Goal: Task Accomplishment & Management: Use online tool/utility

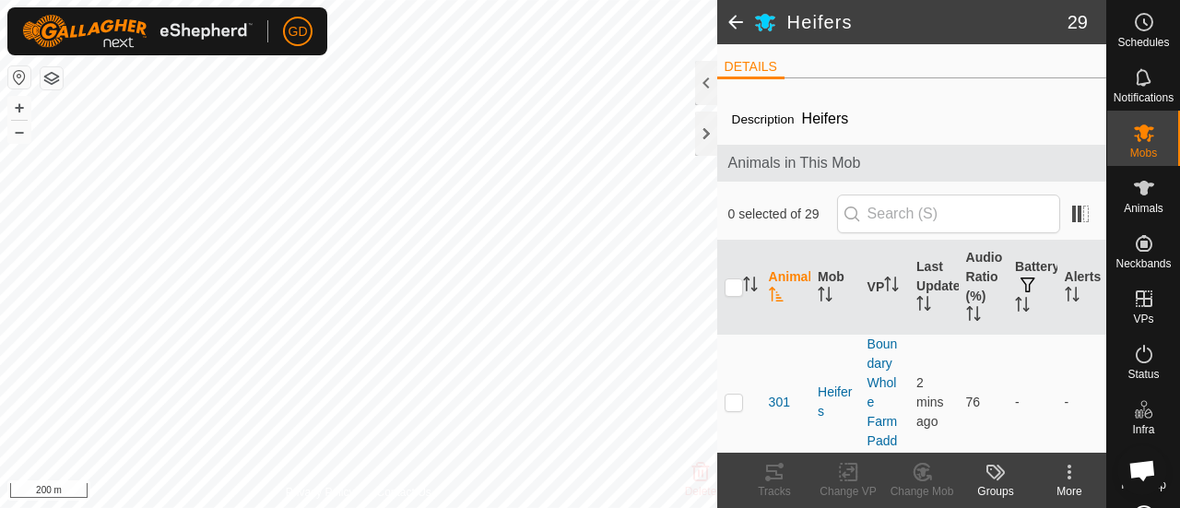
scroll to position [6123, 0]
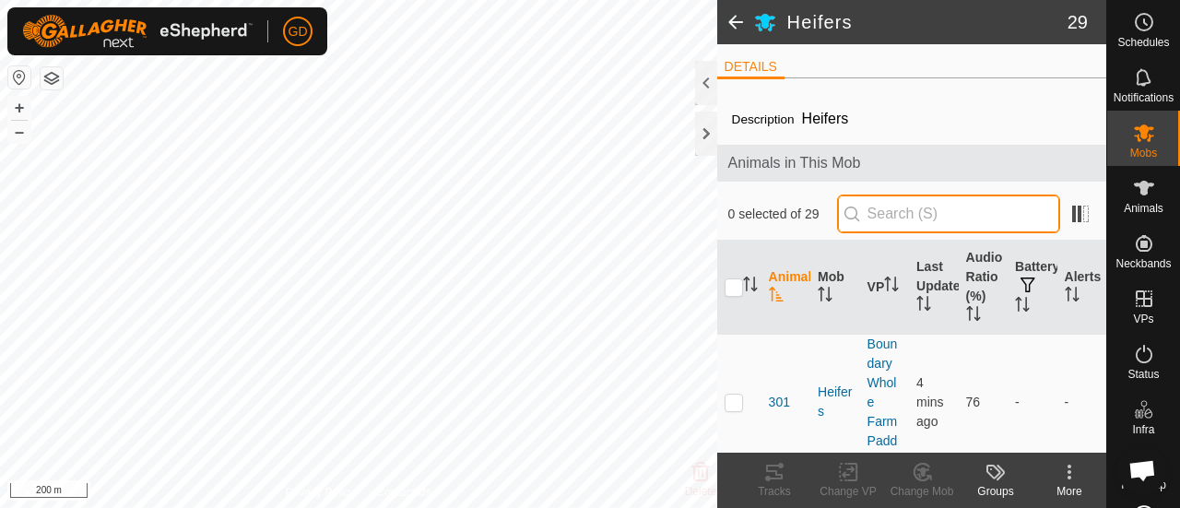
click at [906, 219] on input "text" at bounding box center [948, 214] width 223 height 39
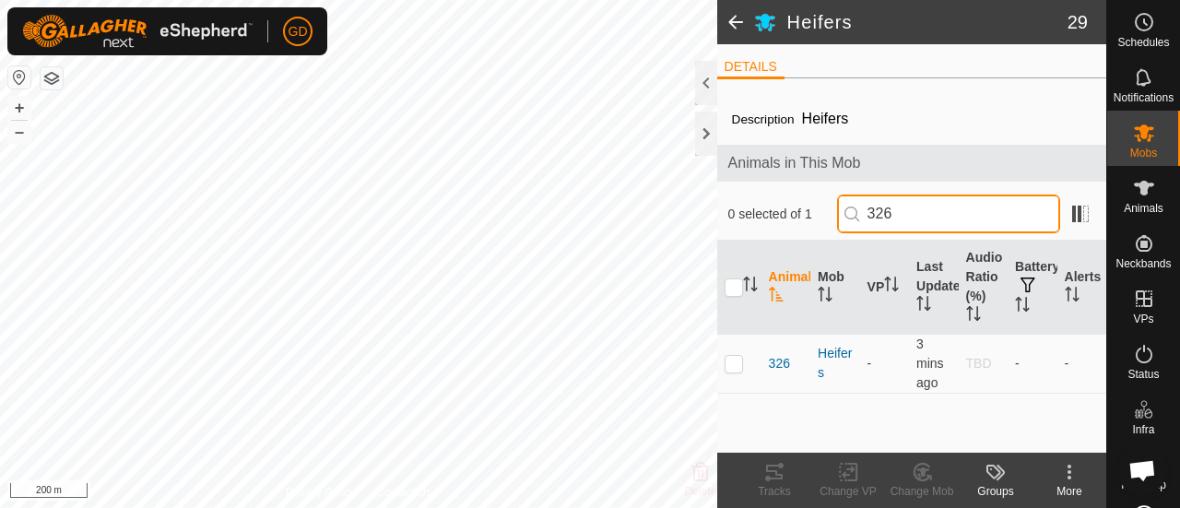
type input "326"
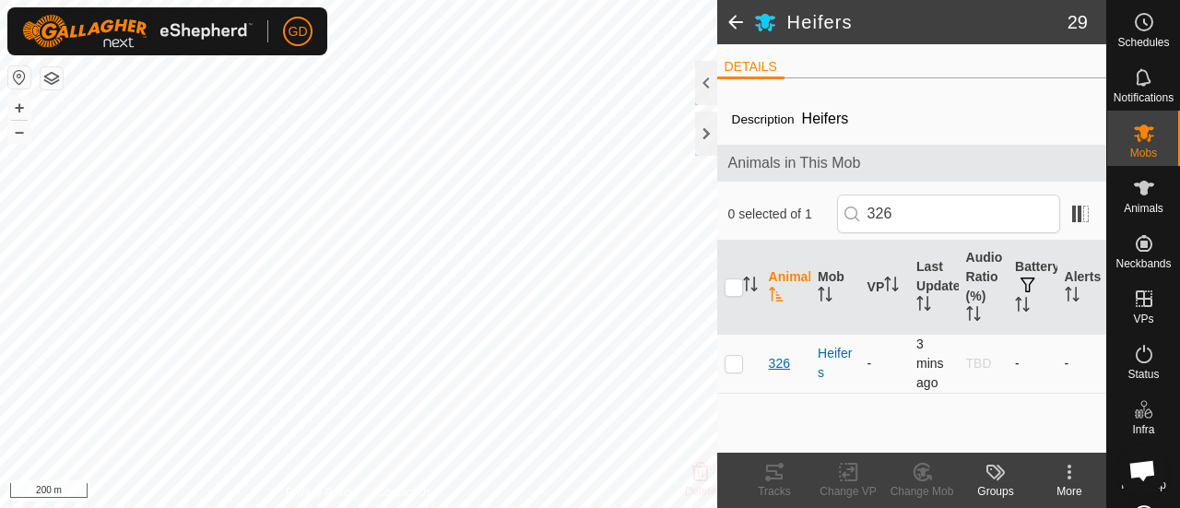
click at [775, 364] on span "326" at bounding box center [779, 363] width 21 height 19
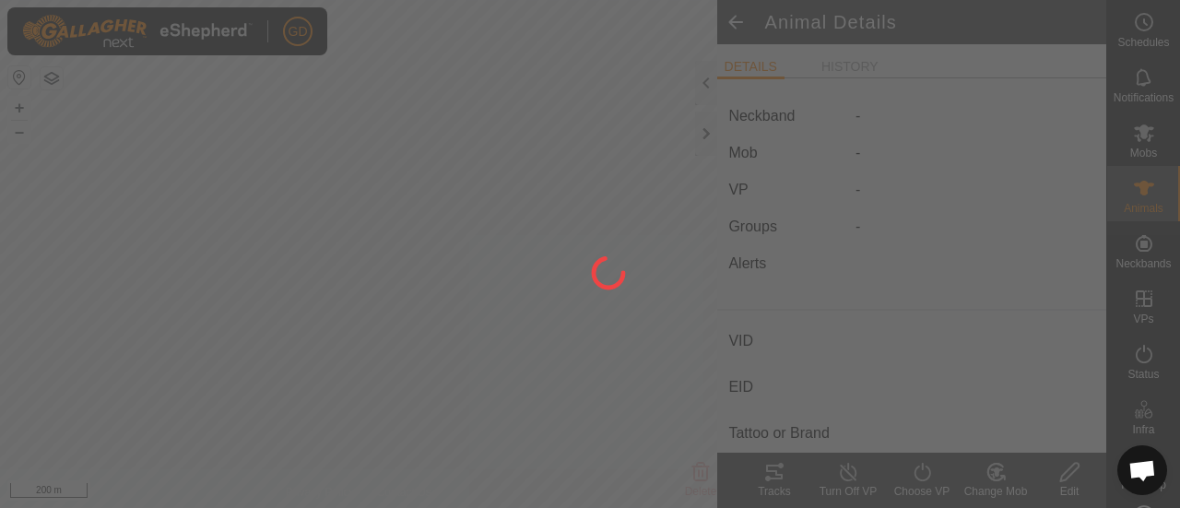
type input "326"
type input "982123826118063"
type input "-"
type input "Droughtmaster"
type input "-"
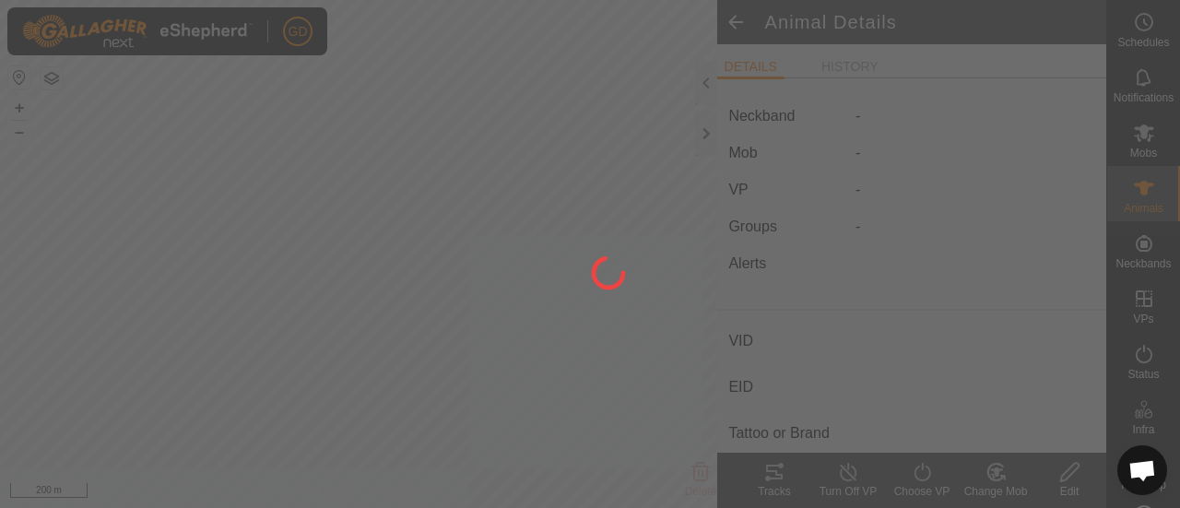
type input "-"
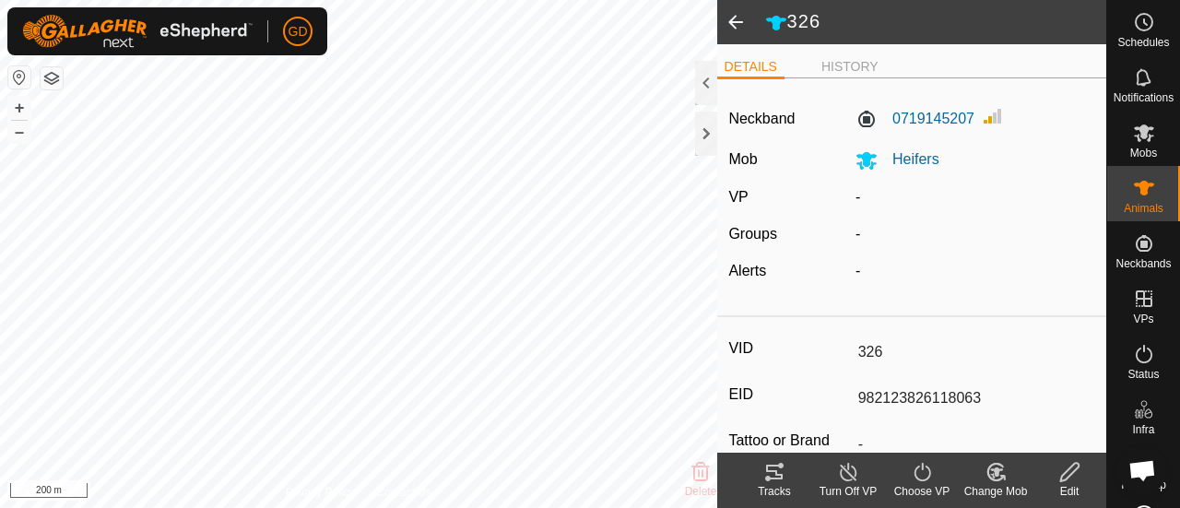
click at [1068, 475] on icon at bounding box center [1070, 472] width 23 height 22
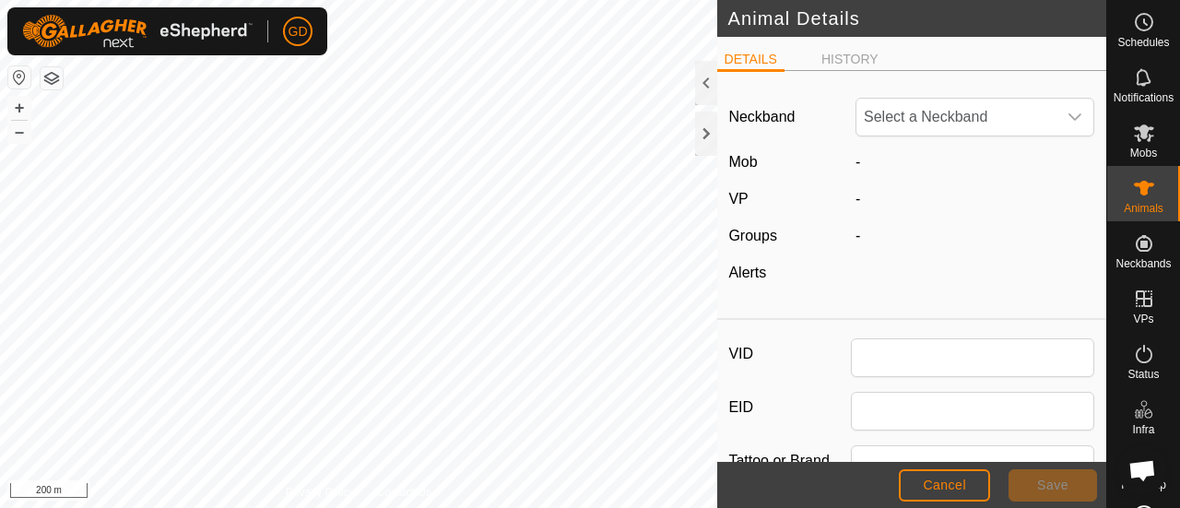
type input "326"
type input "982123826118063"
type input "Droughtmaster"
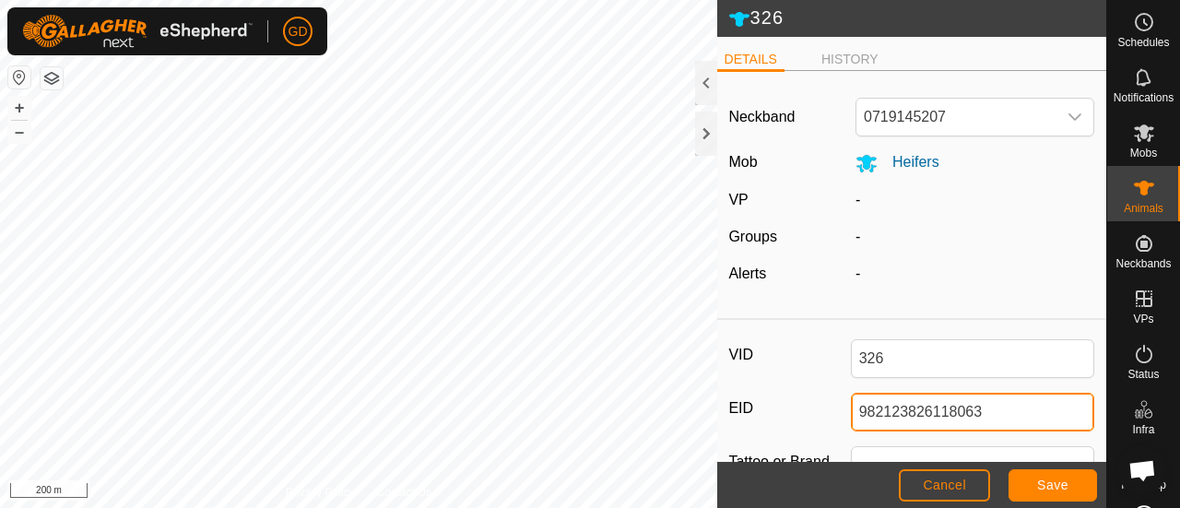
drag, startPoint x: 999, startPoint y: 407, endPoint x: 812, endPoint y: 409, distance: 186.3
click at [812, 409] on div "EID 982123826118063" at bounding box center [912, 412] width 366 height 39
paste input "280"
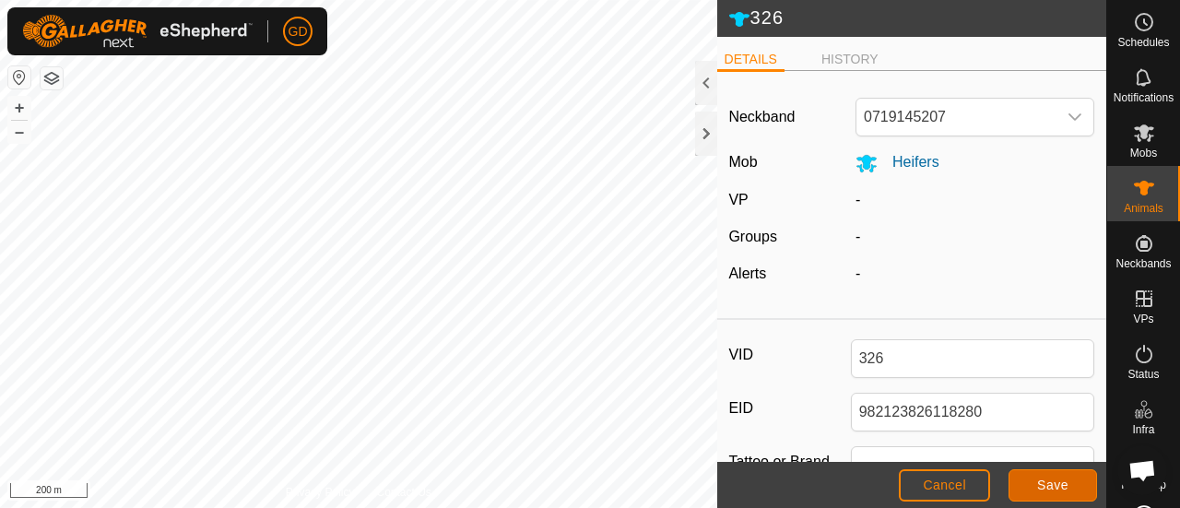
click at [1045, 489] on span "Save" at bounding box center [1052, 485] width 31 height 15
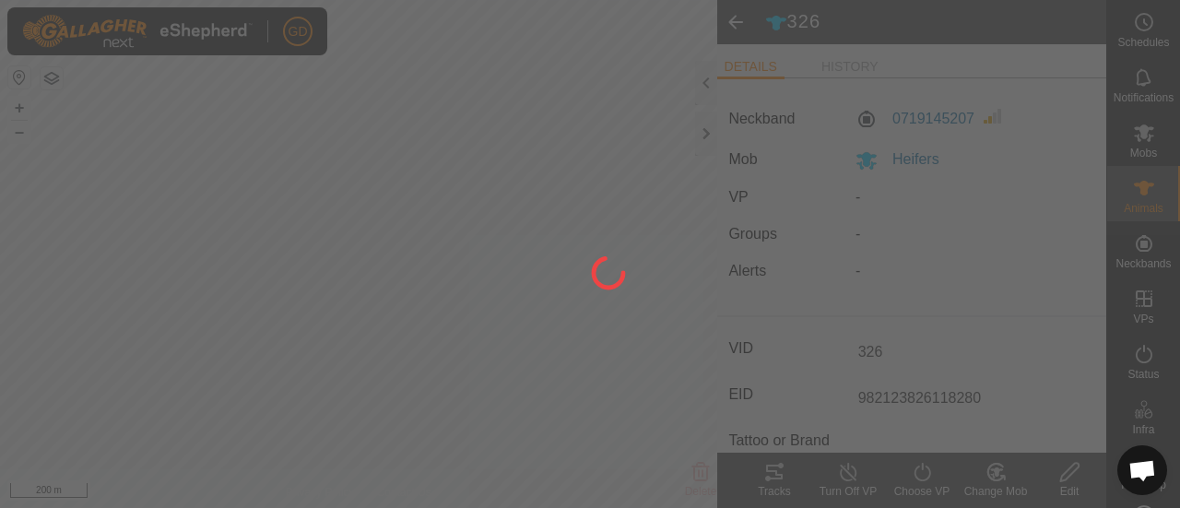
type input "982123826118063"
type input "-"
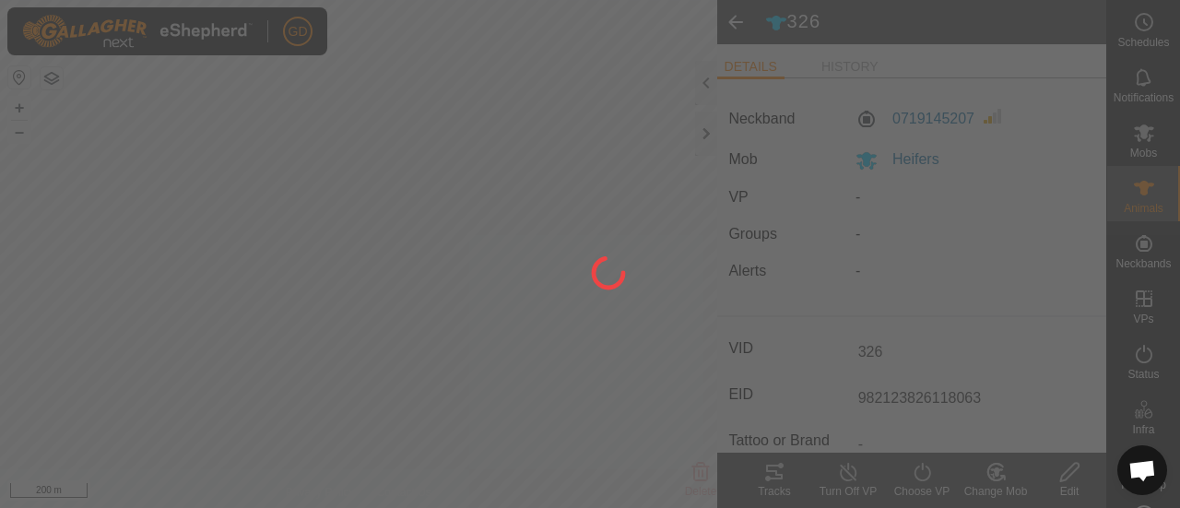
type input "982123826118280"
type input "0 kg"
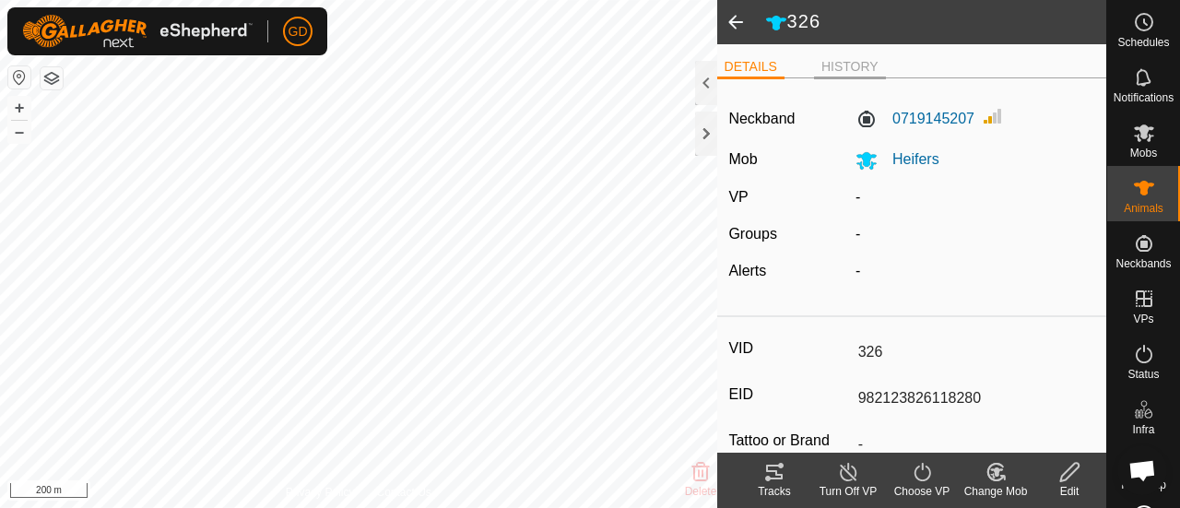
click at [837, 63] on li "HISTORY" at bounding box center [850, 68] width 72 height 22
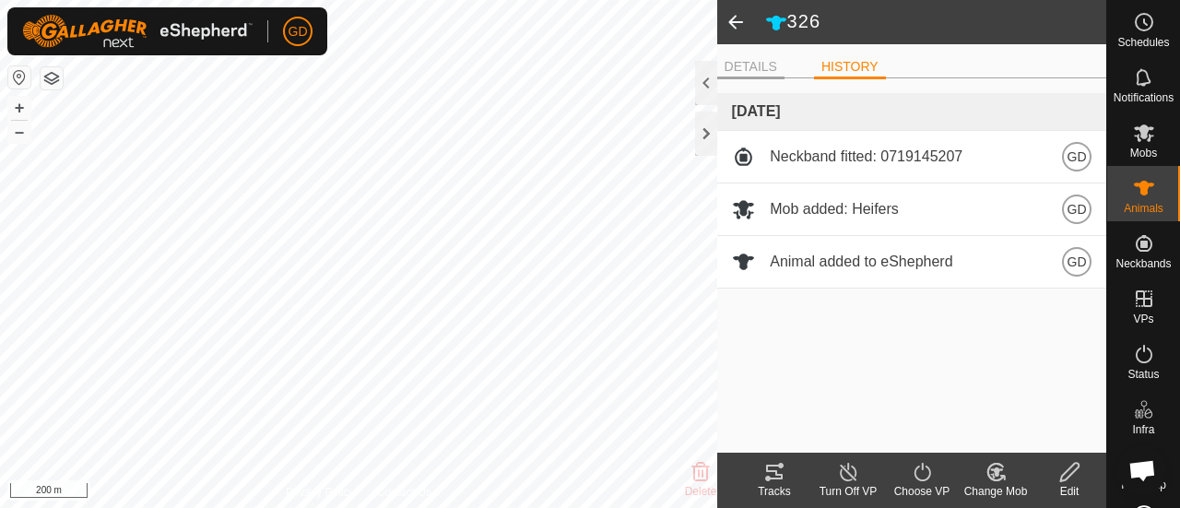
click at [760, 67] on li "DETAILS" at bounding box center [750, 68] width 67 height 22
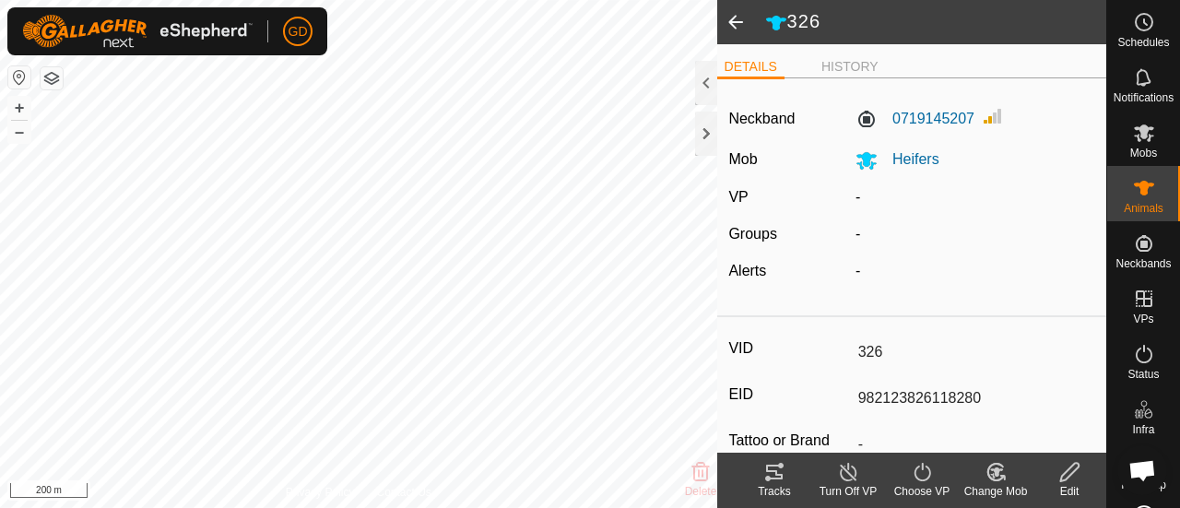
click at [734, 23] on span at bounding box center [735, 22] width 37 height 44
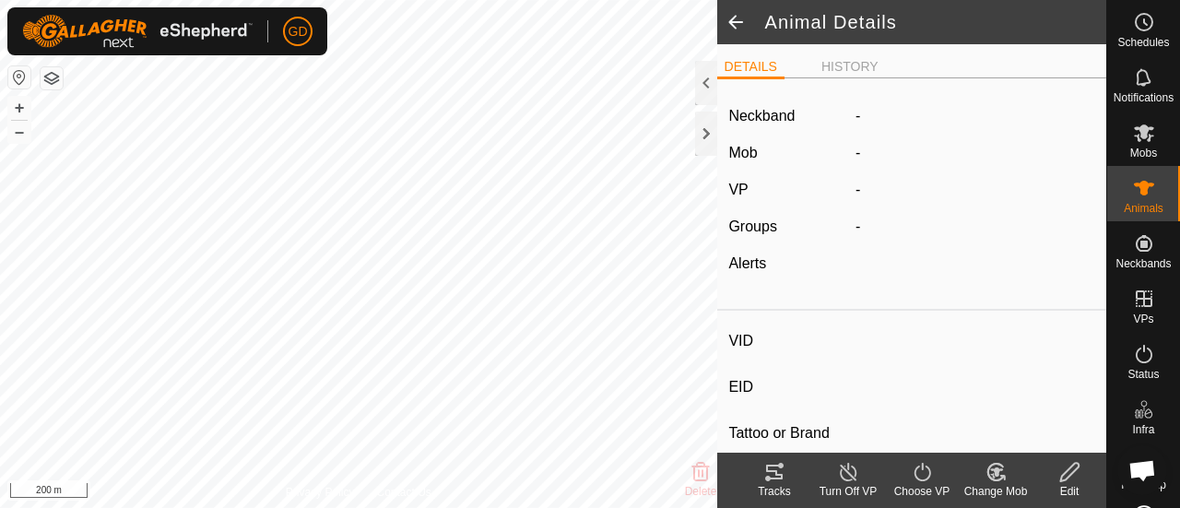
type input "326"
type input "982123826118280"
type input "-"
type input "Droughtmaster"
type input "-"
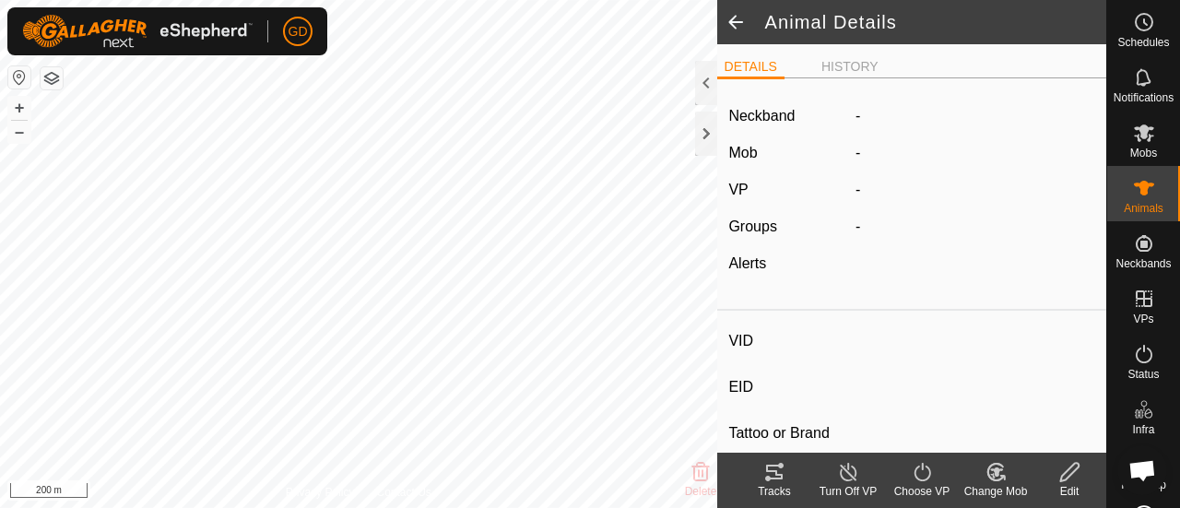
type input "0 kg"
type input "-"
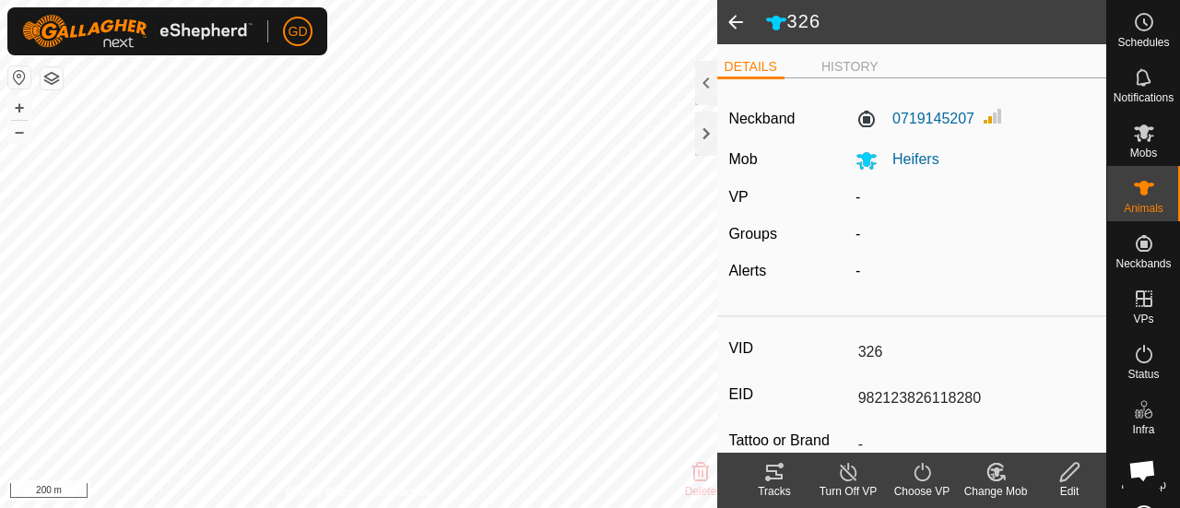
click at [734, 23] on span at bounding box center [735, 22] width 37 height 44
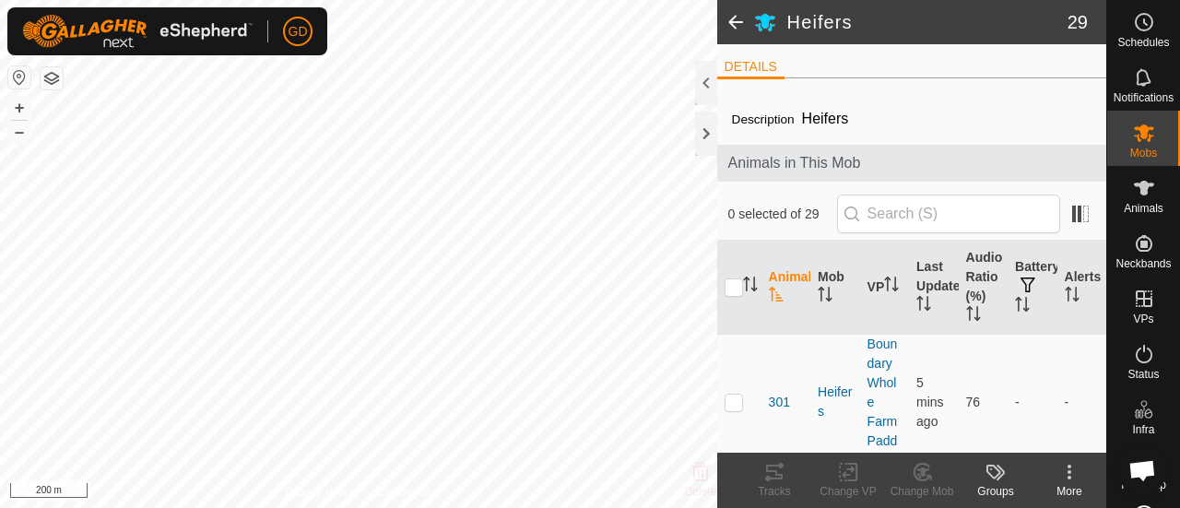
scroll to position [6123, 0]
click at [1133, 195] on icon at bounding box center [1144, 188] width 22 height 22
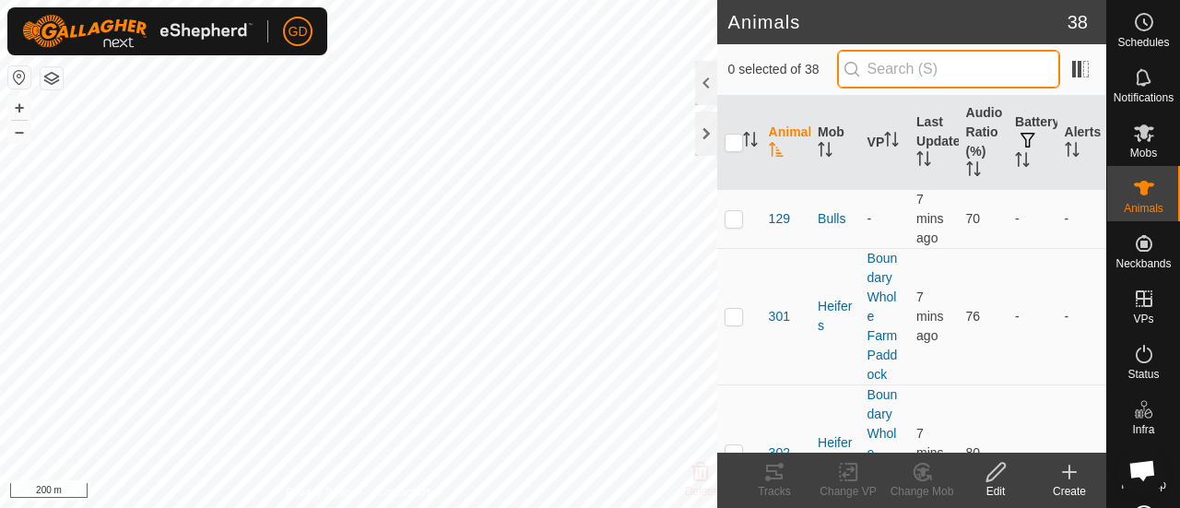
click at [947, 70] on input "text" at bounding box center [948, 69] width 223 height 39
paste input "2063758595"
type input "2063758595"
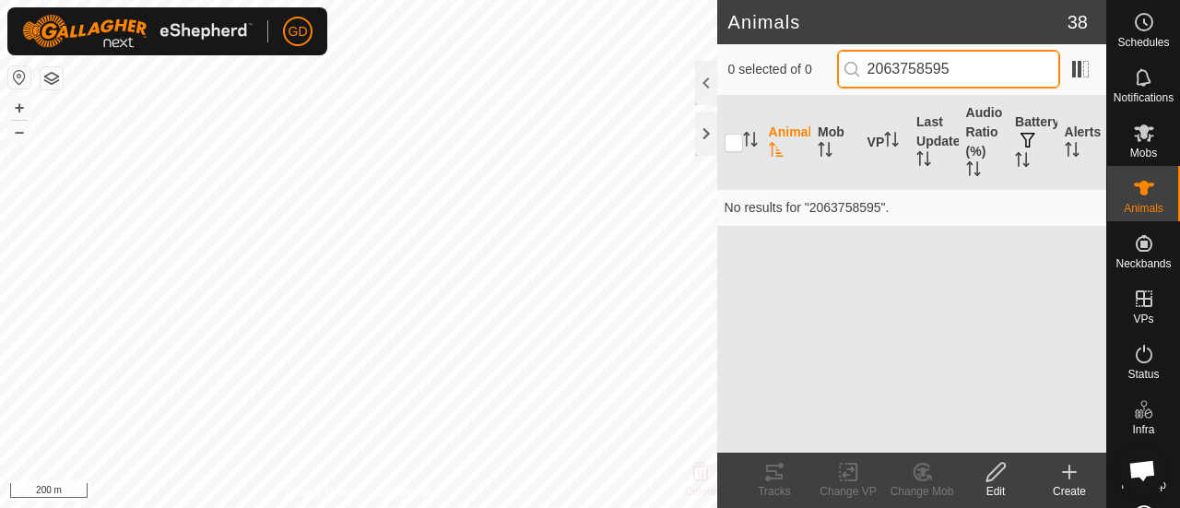
drag, startPoint x: 980, startPoint y: 74, endPoint x: 841, endPoint y: 75, distance: 139.3
click at [841, 75] on div "0 selected of 0 2063758595" at bounding box center [912, 69] width 367 height 39
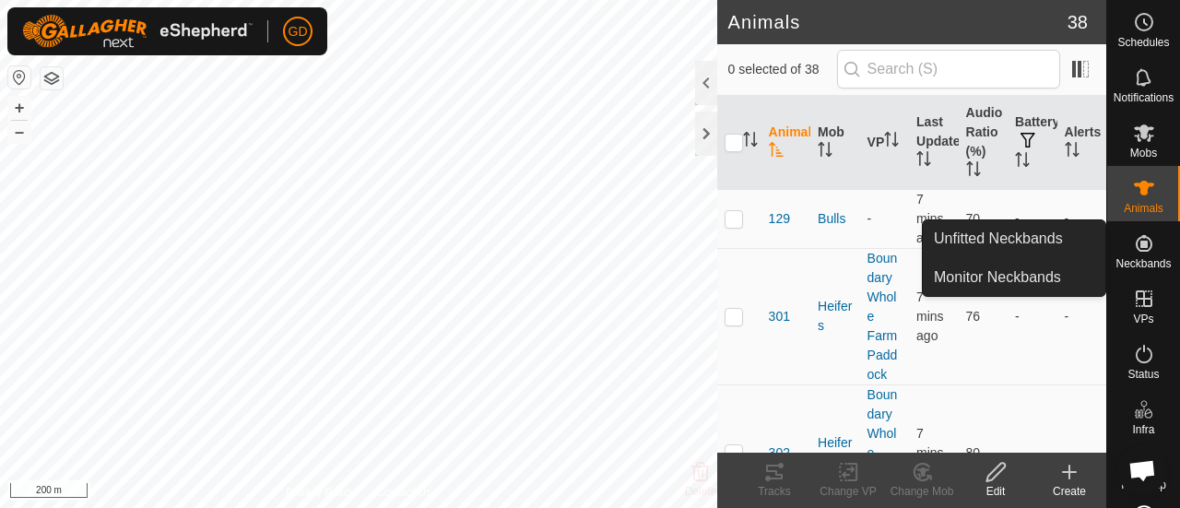
click at [1140, 246] on icon at bounding box center [1144, 243] width 17 height 17
click at [991, 241] on link "Unfitted Neckbands" at bounding box center [1014, 238] width 183 height 37
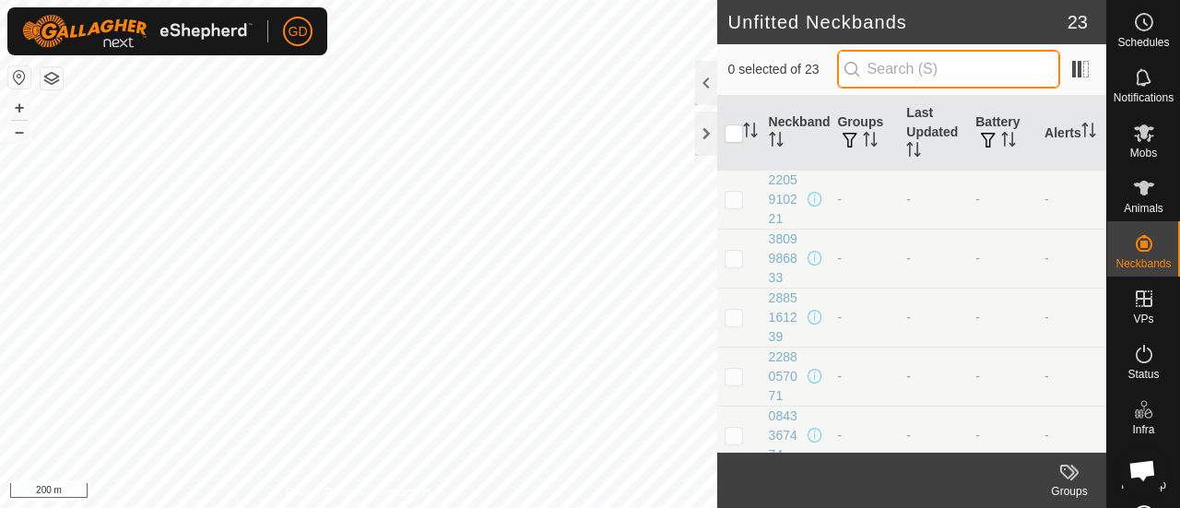
click at [989, 73] on input "text" at bounding box center [948, 69] width 223 height 39
paste input "2063758595"
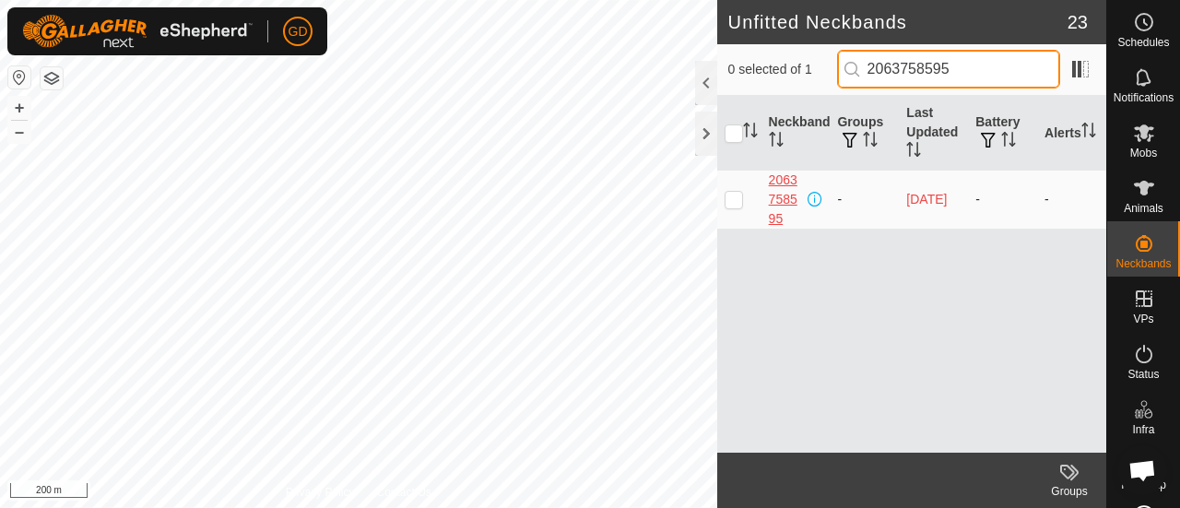
type input "2063758595"
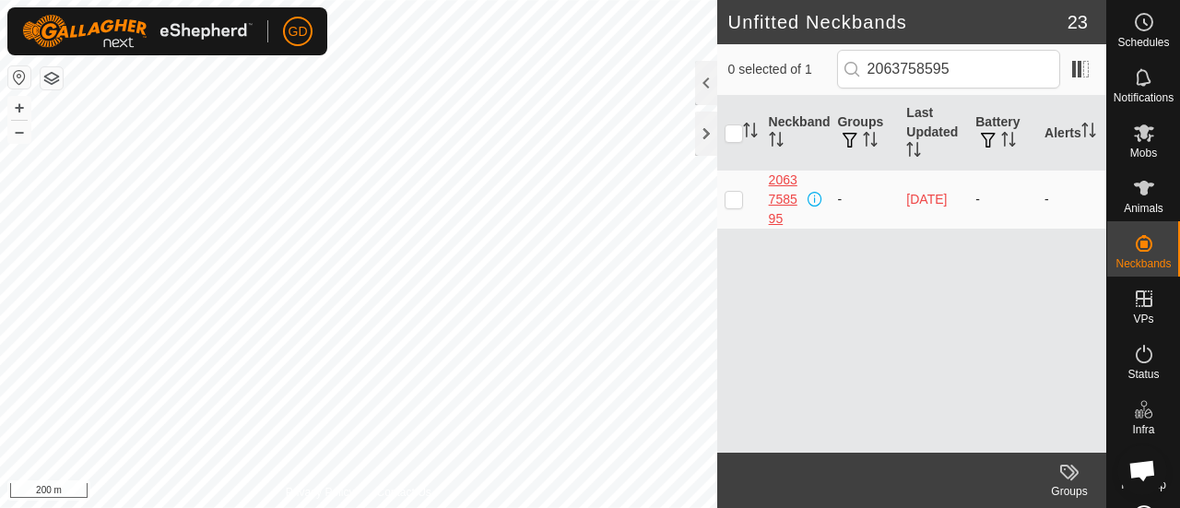
click at [779, 180] on div "2063758595" at bounding box center [787, 200] width 36 height 58
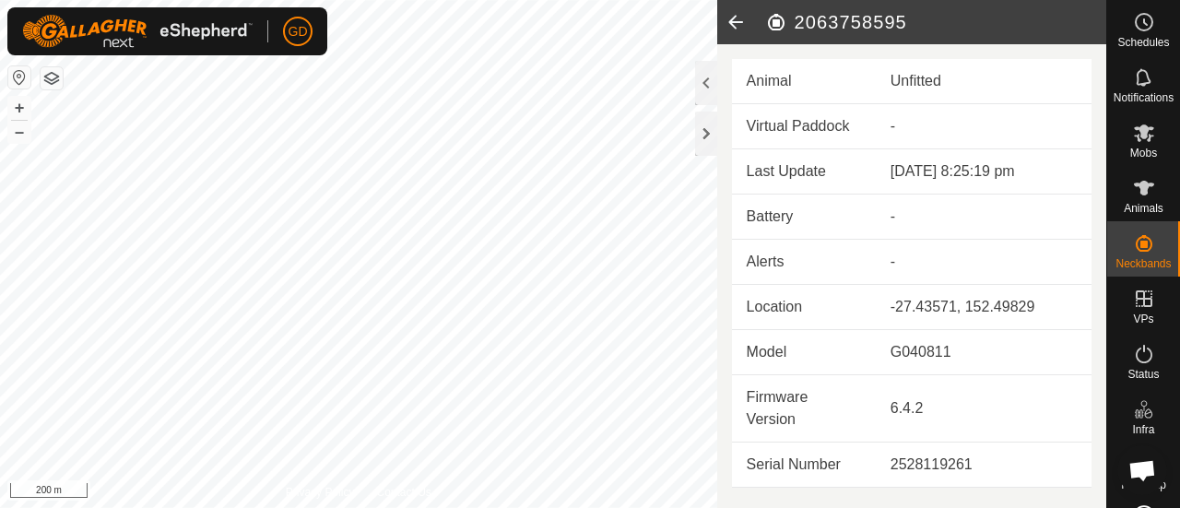
click at [731, 19] on icon at bounding box center [735, 22] width 37 height 44
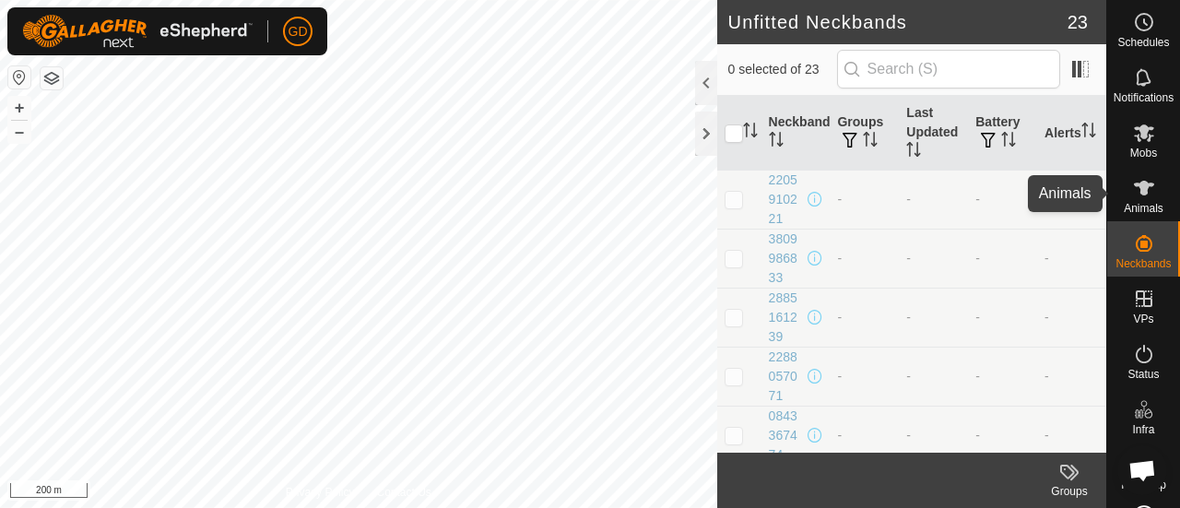
click at [1134, 180] on icon at bounding box center [1144, 188] width 22 height 22
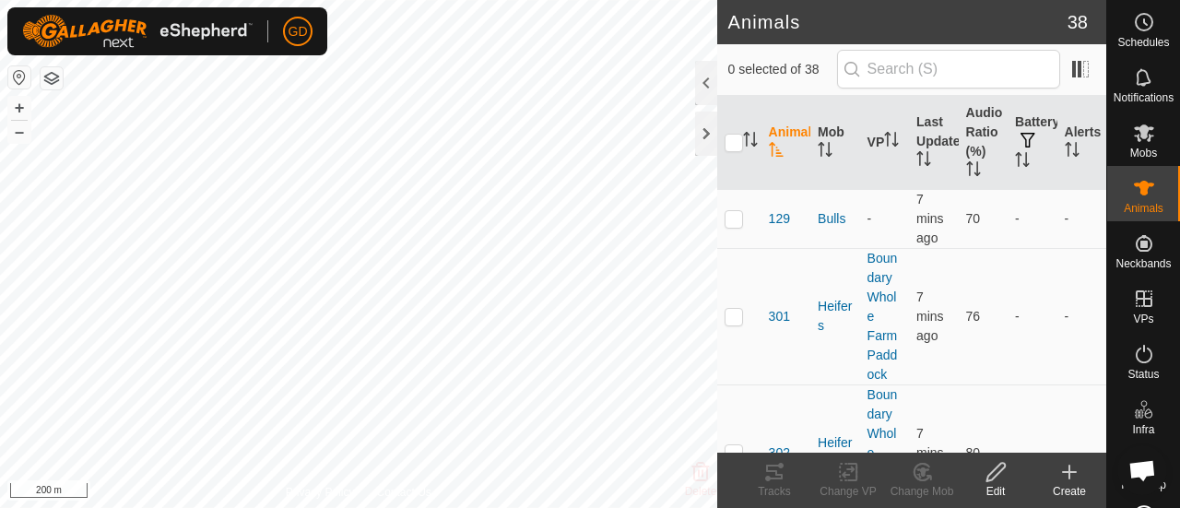
scroll to position [6123, 0]
click at [20, 106] on button "+" at bounding box center [19, 108] width 22 height 22
click at [18, 0] on html "GD Schedules Notifications Mobs Animals Neckbands VPs Status Infra Heatmap Help…" at bounding box center [590, 254] width 1180 height 508
click at [197, 0] on html "GD Schedules Notifications Mobs Animals Neckbands VPs Status Infra Heatmap Help…" at bounding box center [590, 254] width 1180 height 508
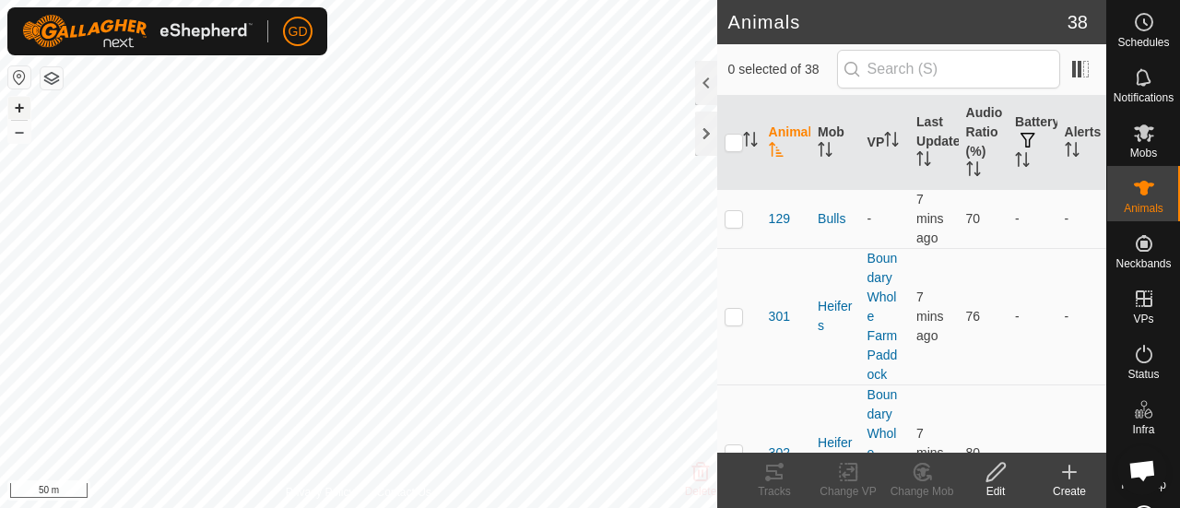
click at [18, 110] on button "+" at bounding box center [19, 108] width 22 height 22
click at [748, 137] on icon "Activate to sort" at bounding box center [750, 139] width 15 height 15
click at [774, 147] on icon "Activate to sort" at bounding box center [776, 149] width 15 height 15
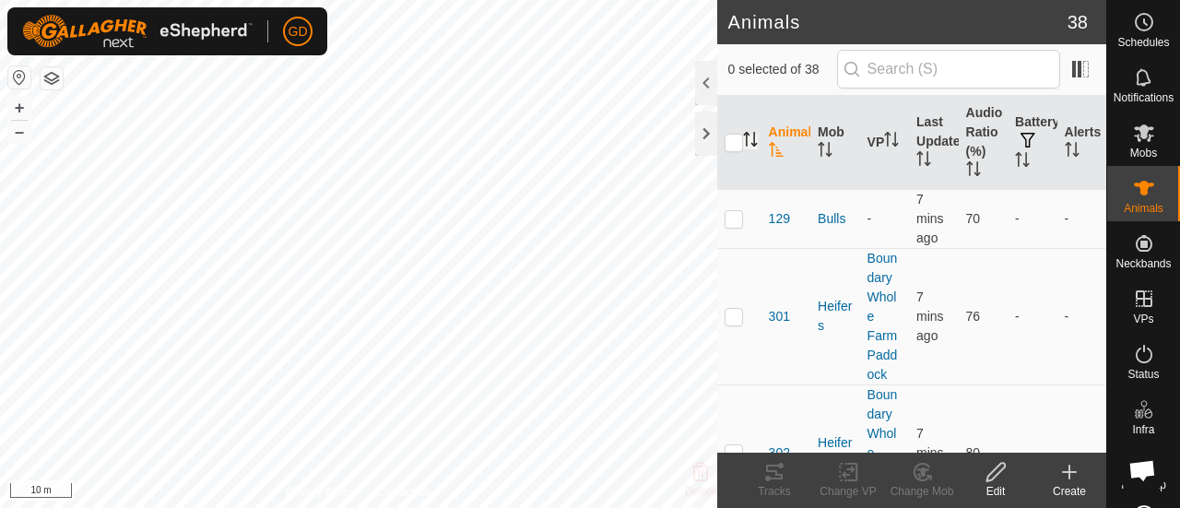
click at [774, 147] on icon "Activate to sort" at bounding box center [776, 149] width 15 height 15
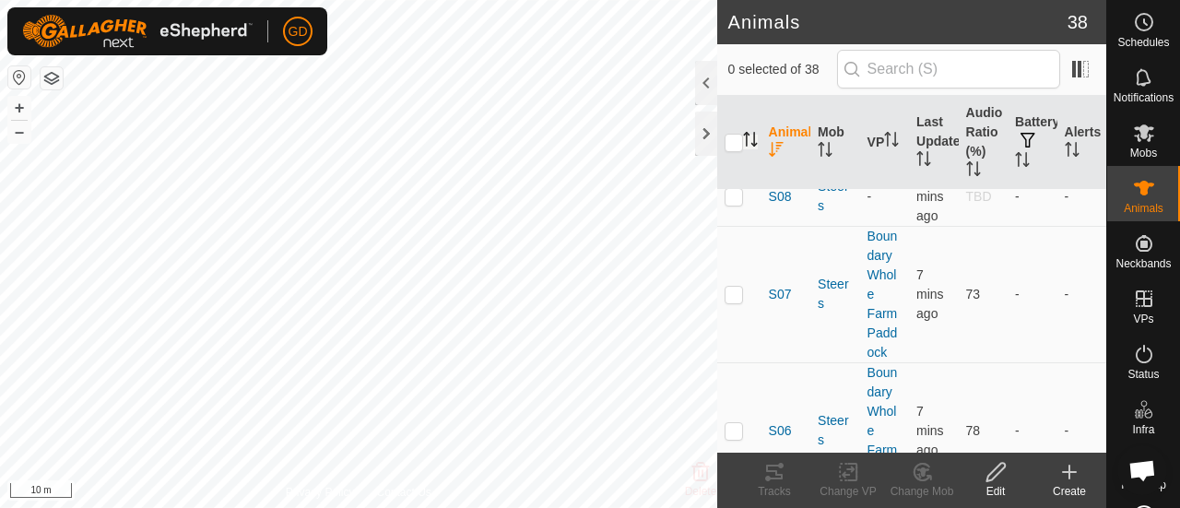
scroll to position [0, 0]
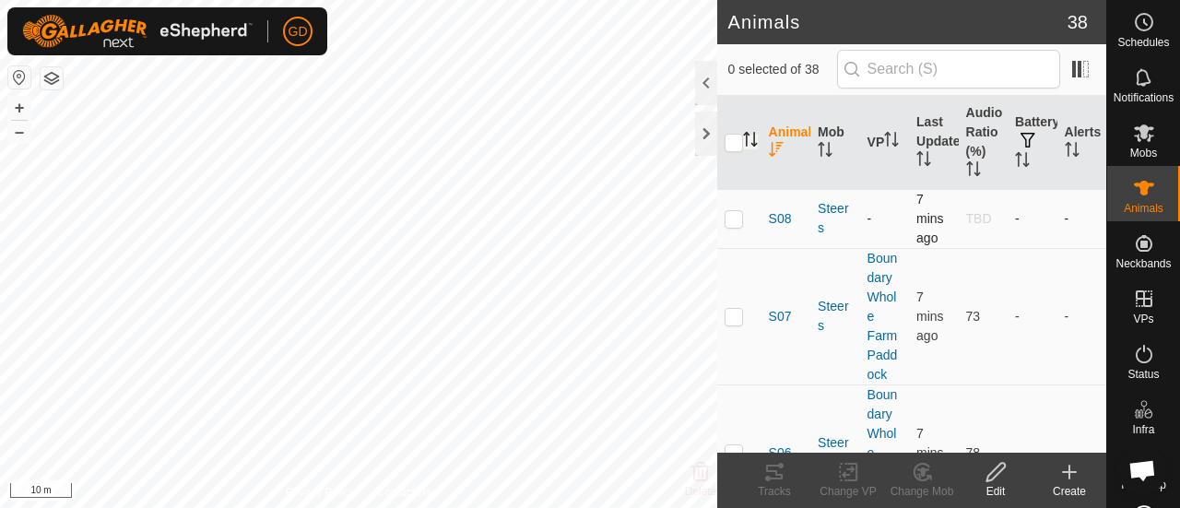
click at [734, 219] on p-checkbox at bounding box center [734, 218] width 18 height 15
checkbox input "true"
click at [847, 472] on icon at bounding box center [848, 472] width 23 height 22
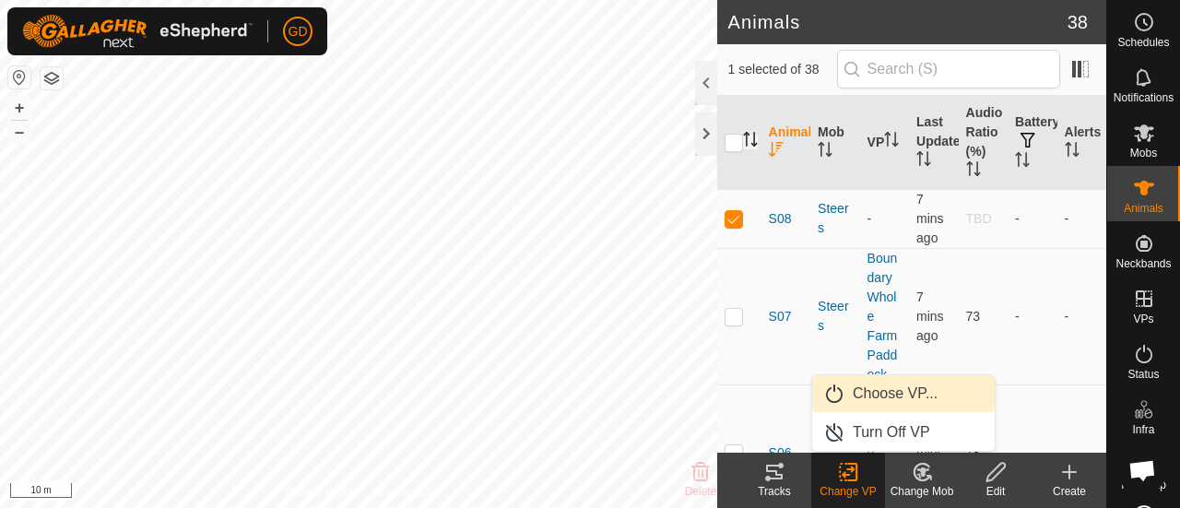
click at [879, 394] on link "Choose VP..." at bounding box center [903, 393] width 183 height 37
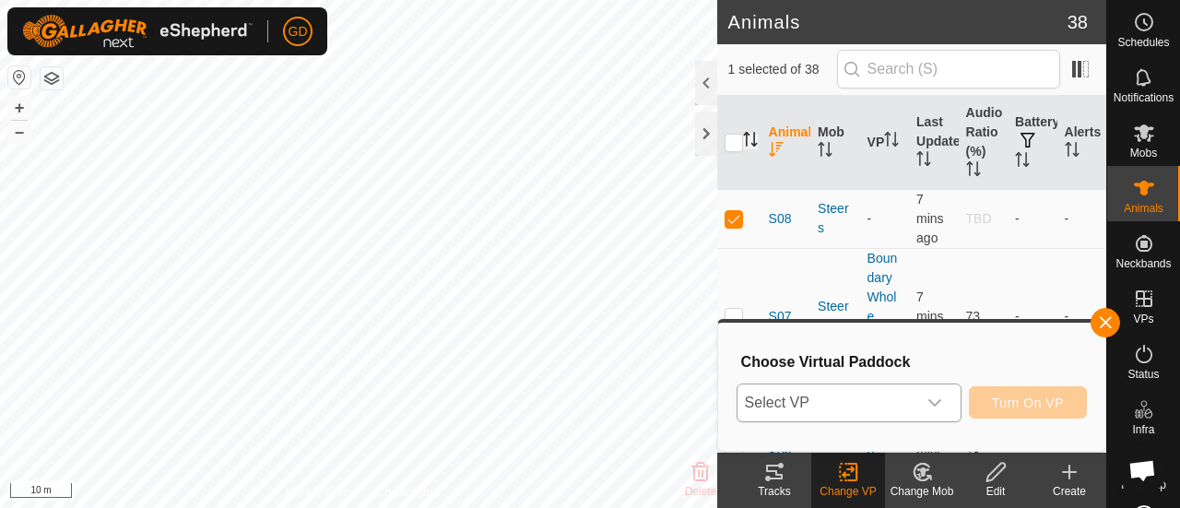
click at [875, 399] on span "Select VP" at bounding box center [827, 403] width 179 height 37
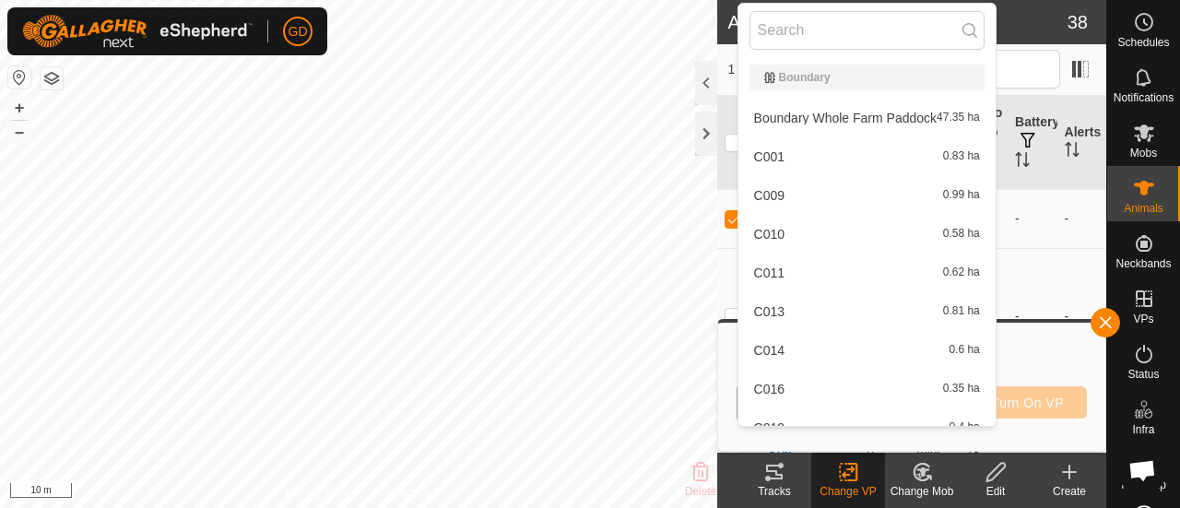
click at [845, 121] on li "Boundary Whole Farm Paddock 47.35 ha" at bounding box center [867, 118] width 257 height 37
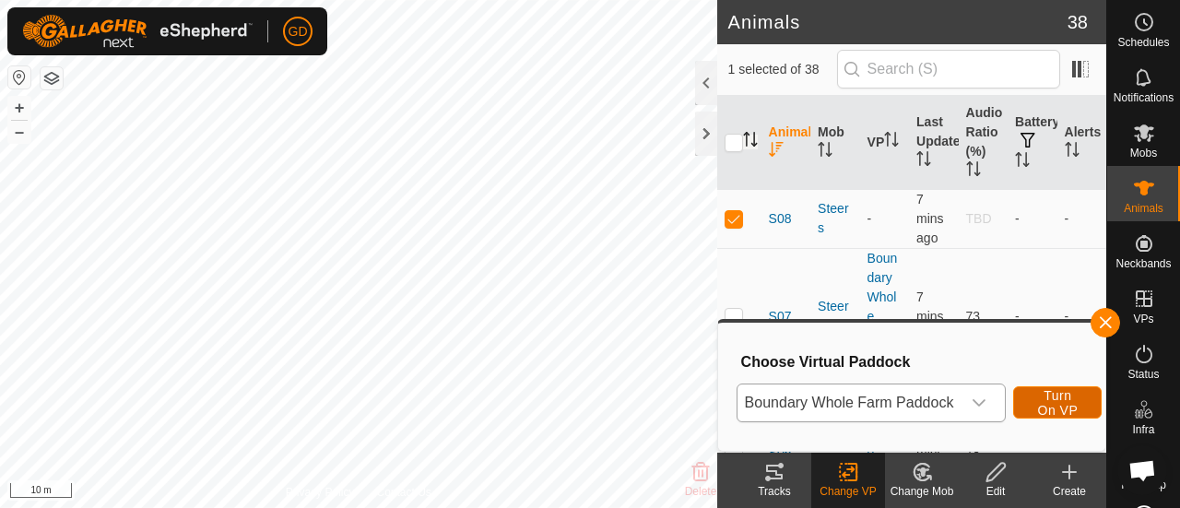
click at [1042, 401] on span "Turn On VP" at bounding box center [1058, 403] width 42 height 30
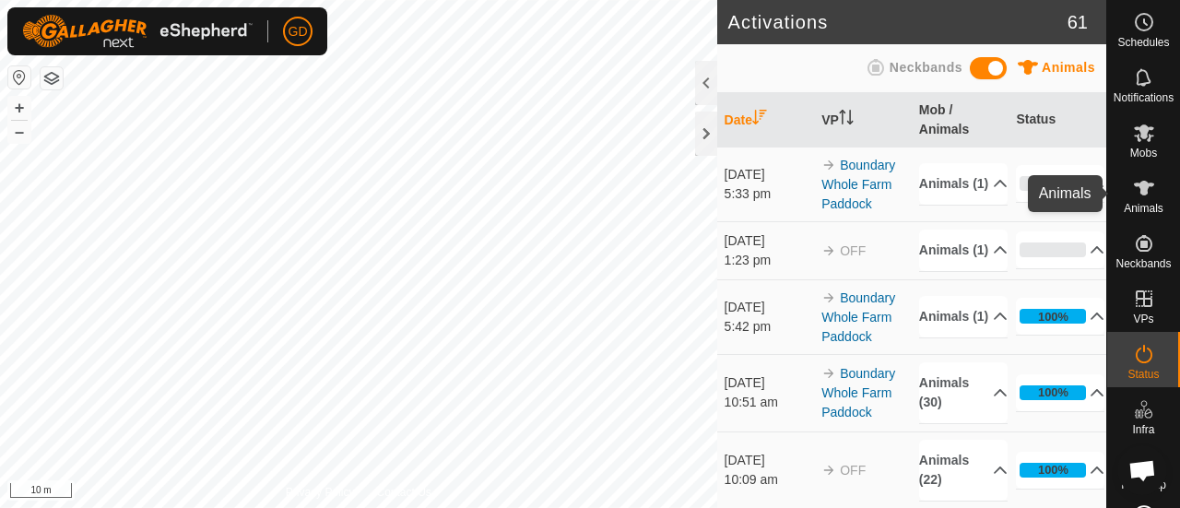
click at [1137, 194] on icon at bounding box center [1144, 188] width 20 height 15
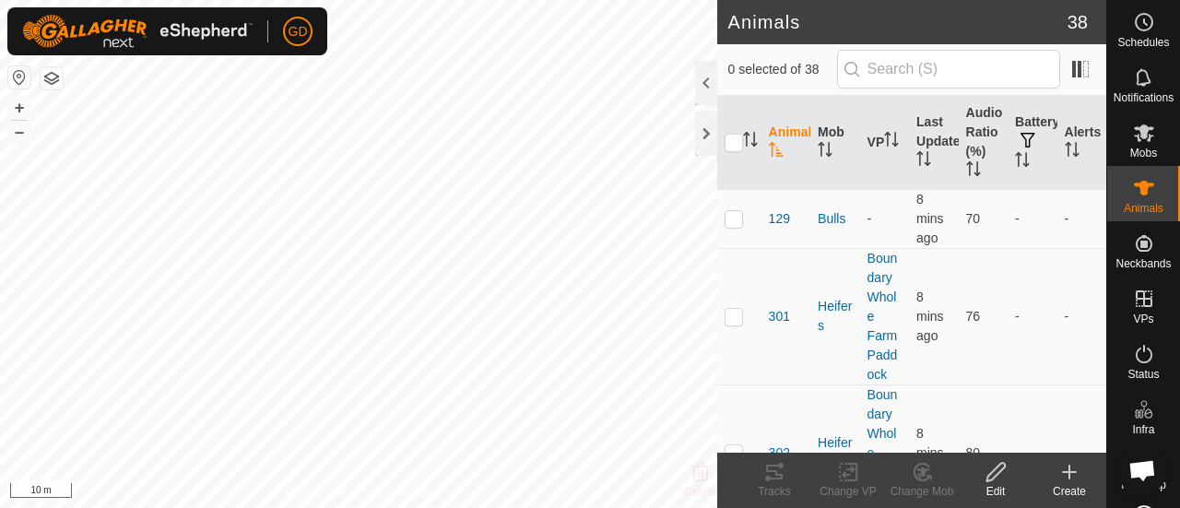
click at [778, 145] on icon "Activate to sort" at bounding box center [776, 149] width 15 height 15
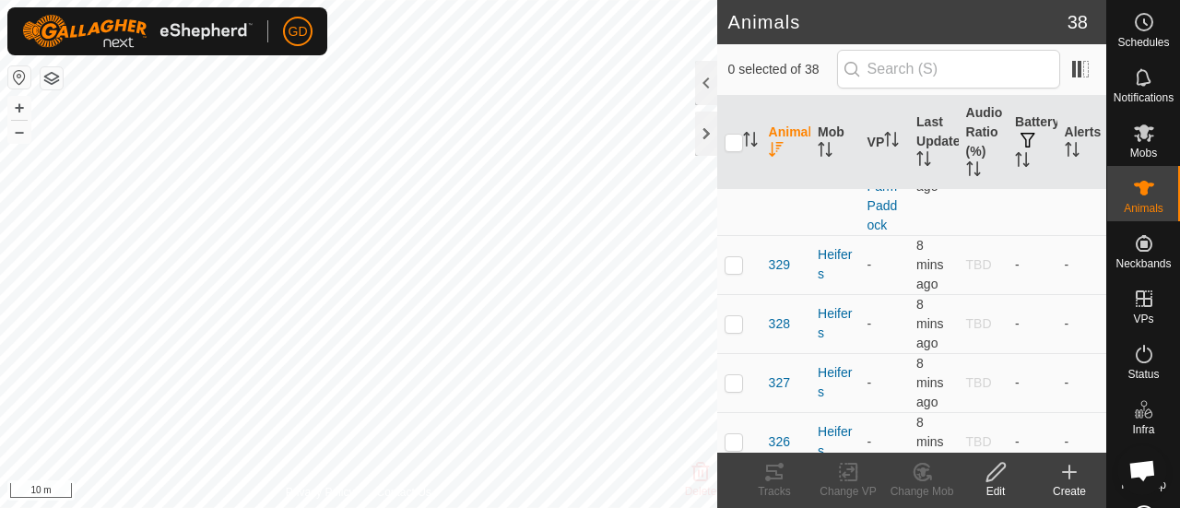
scroll to position [1131, 0]
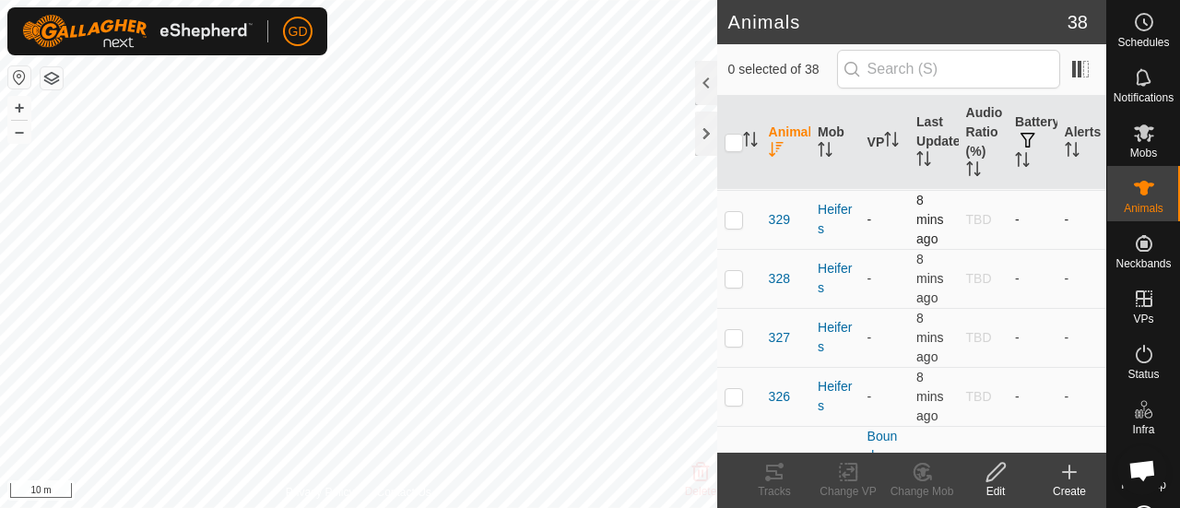
click at [732, 215] on p-checkbox at bounding box center [734, 219] width 18 height 15
checkbox input "true"
click at [732, 278] on p-checkbox at bounding box center [734, 278] width 18 height 15
checkbox input "true"
click at [732, 330] on p-checkbox at bounding box center [734, 337] width 18 height 15
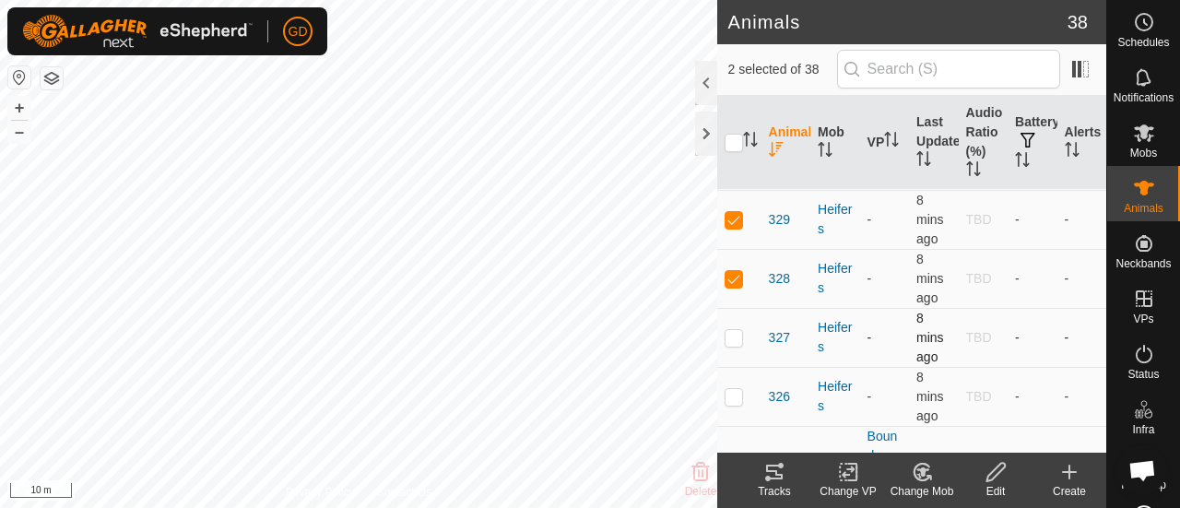
checkbox input "true"
click at [734, 393] on p-checkbox at bounding box center [734, 396] width 18 height 15
checkbox input "true"
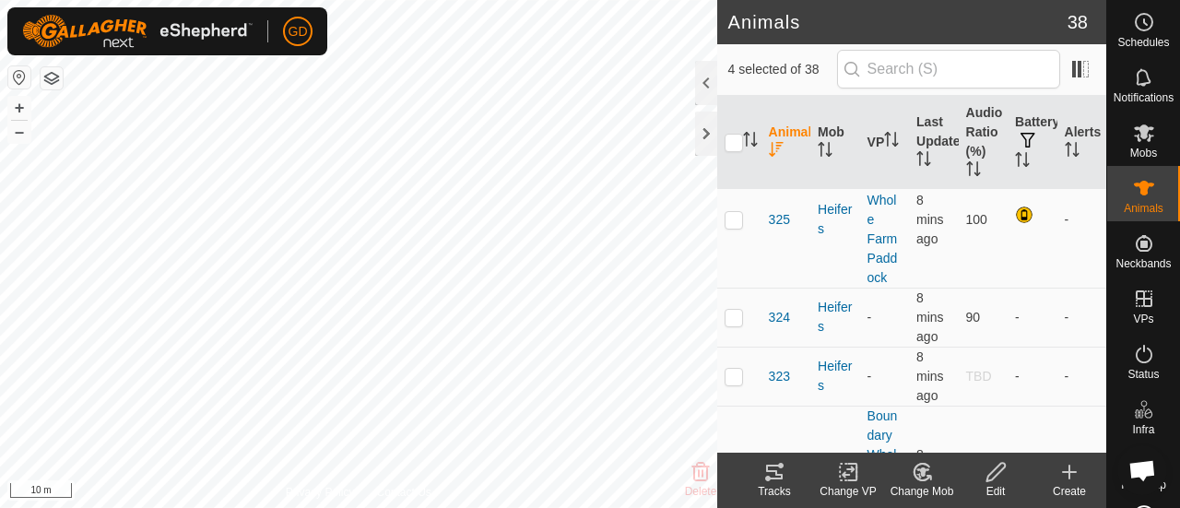
scroll to position [1415, 0]
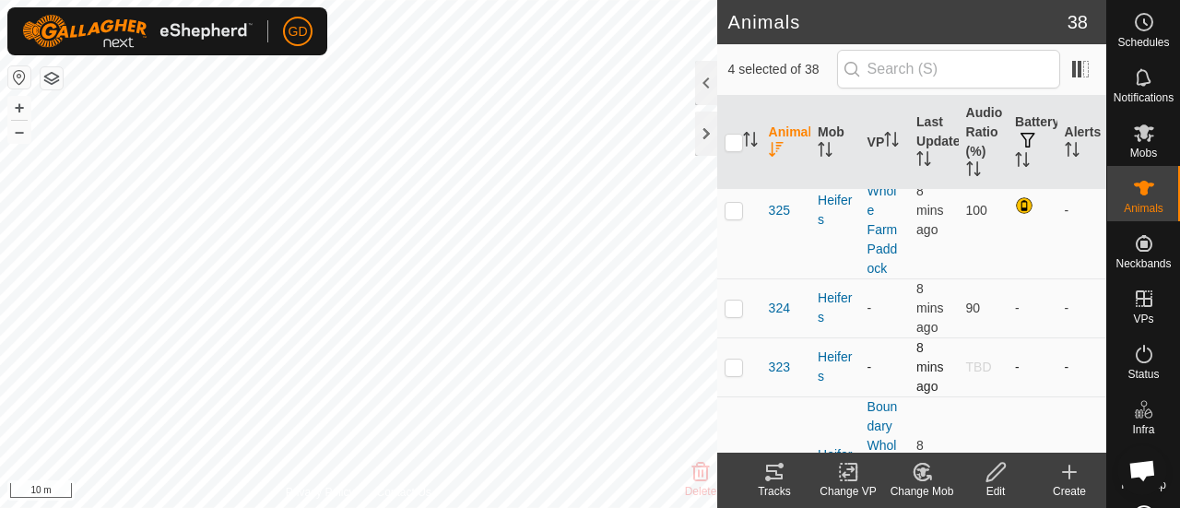
click at [734, 362] on p-checkbox at bounding box center [734, 367] width 18 height 15
checkbox input "true"
click at [848, 469] on icon at bounding box center [848, 473] width 13 height 12
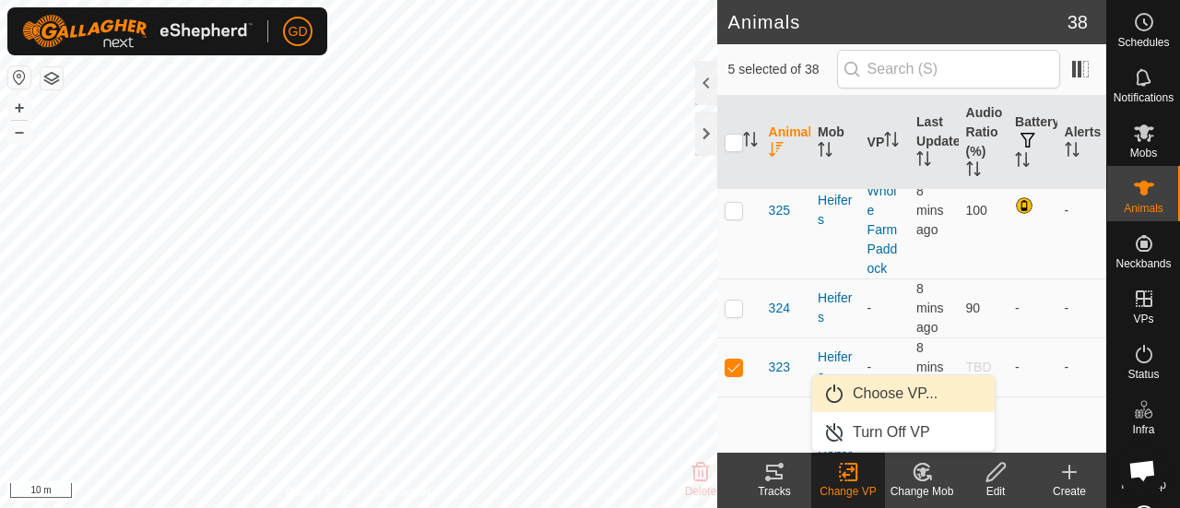
click at [899, 397] on link "Choose VP..." at bounding box center [903, 393] width 183 height 37
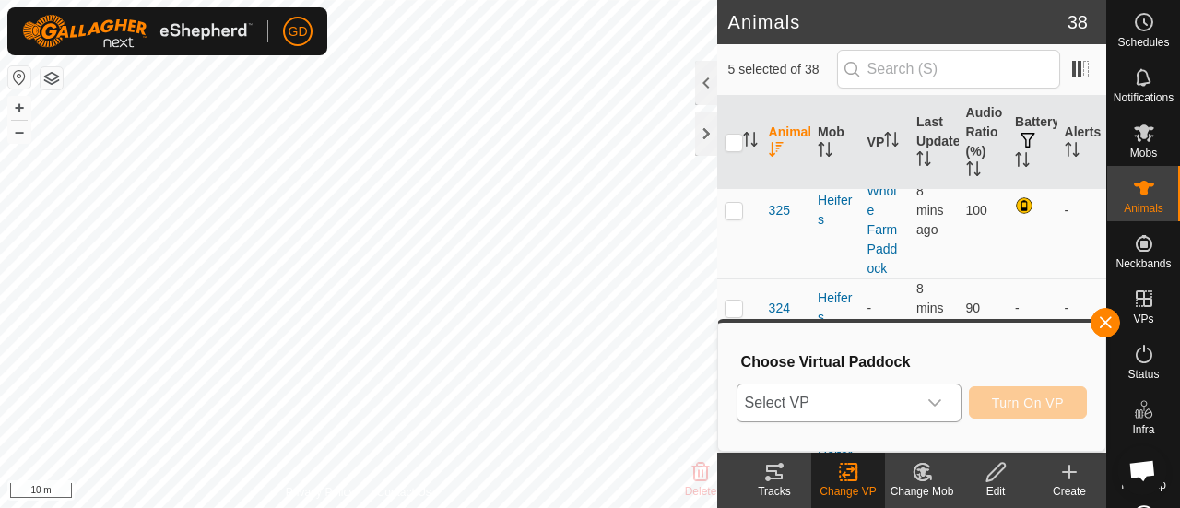
click at [923, 397] on div "dropdown trigger" at bounding box center [935, 403] width 37 height 37
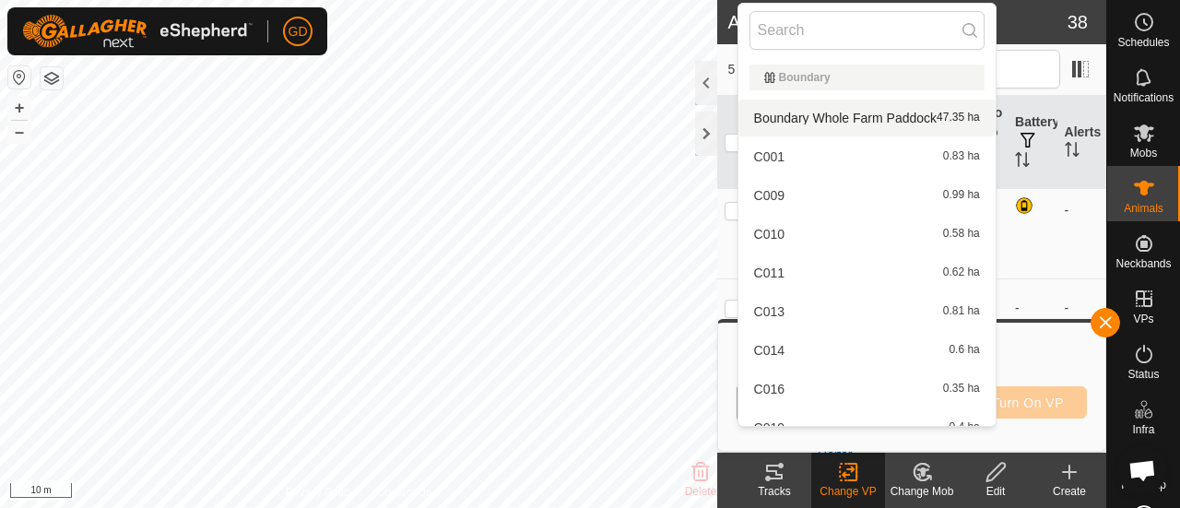
click at [824, 108] on li "Boundary Whole Farm Paddock 47.35 ha" at bounding box center [867, 118] width 257 height 37
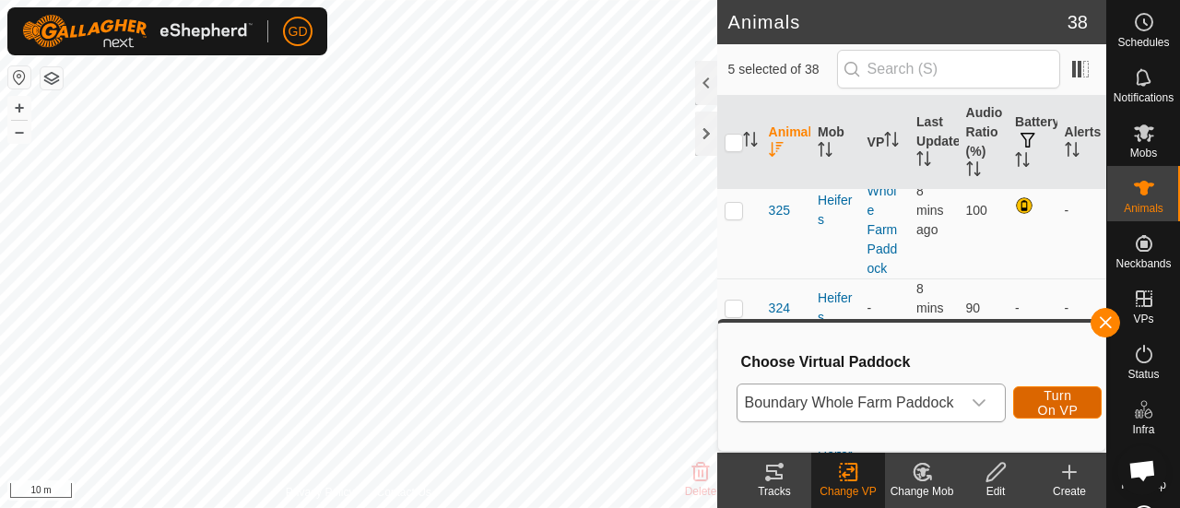
click at [1049, 405] on span "Turn On VP" at bounding box center [1058, 403] width 42 height 30
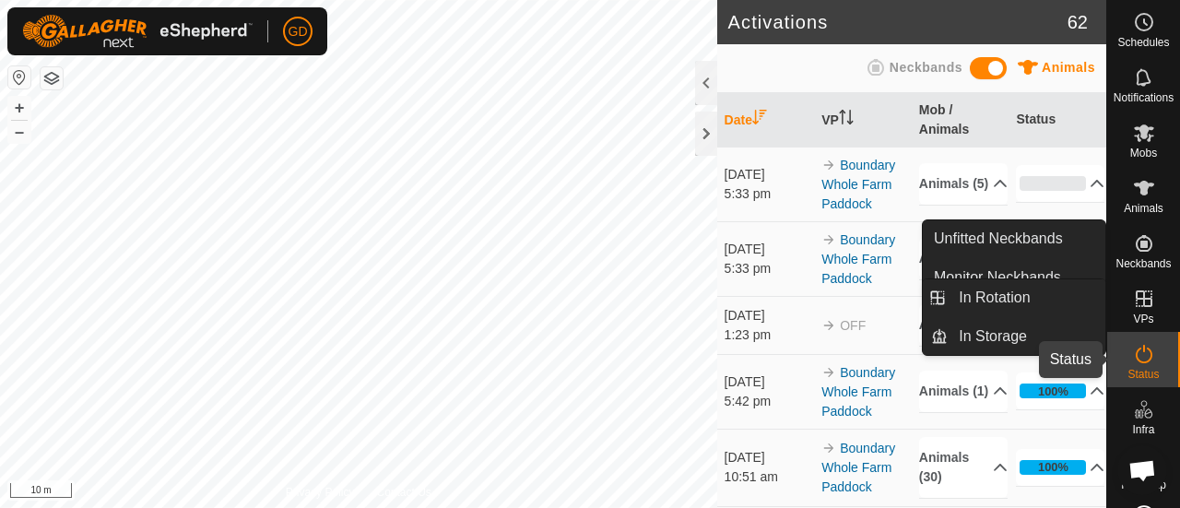
click at [1128, 349] on es-activation-svg-icon at bounding box center [1144, 354] width 33 height 30
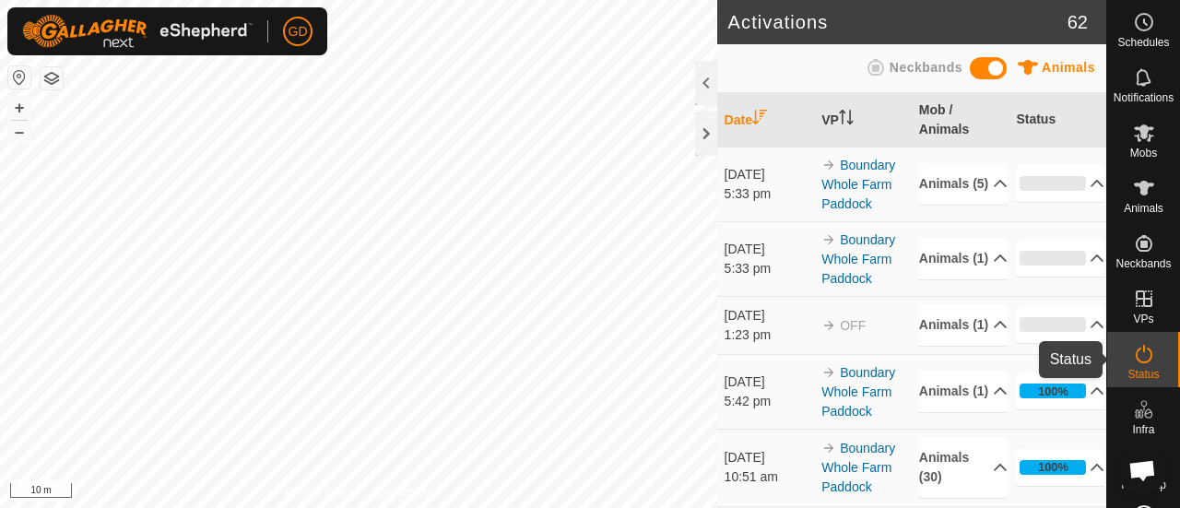
click at [1133, 355] on icon at bounding box center [1144, 354] width 22 height 22
click at [1070, 263] on p-accordion-header "0%" at bounding box center [1060, 258] width 89 height 37
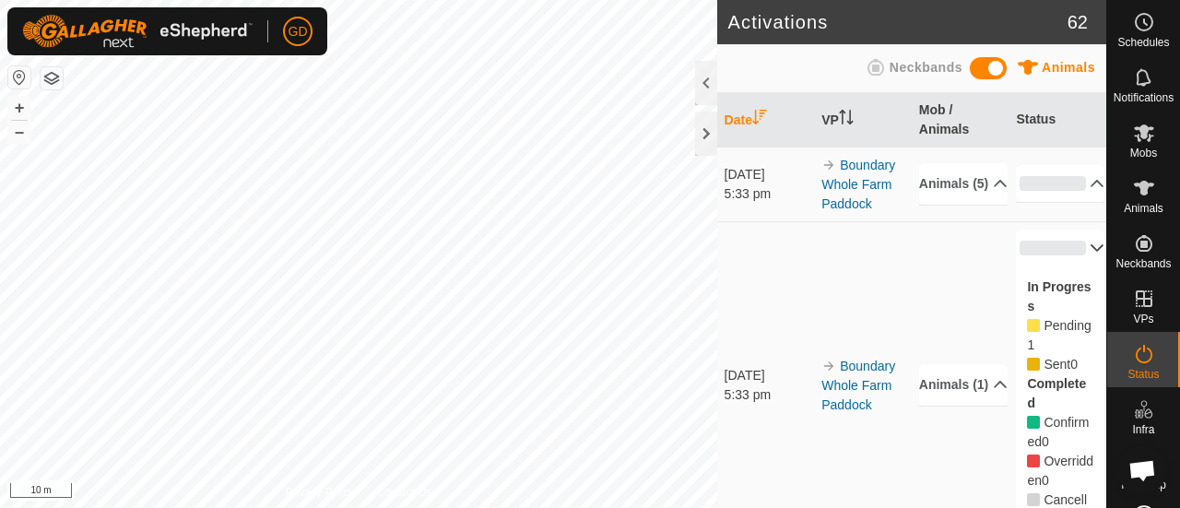
click at [1070, 263] on p-accordion-header "0%" at bounding box center [1060, 248] width 89 height 37
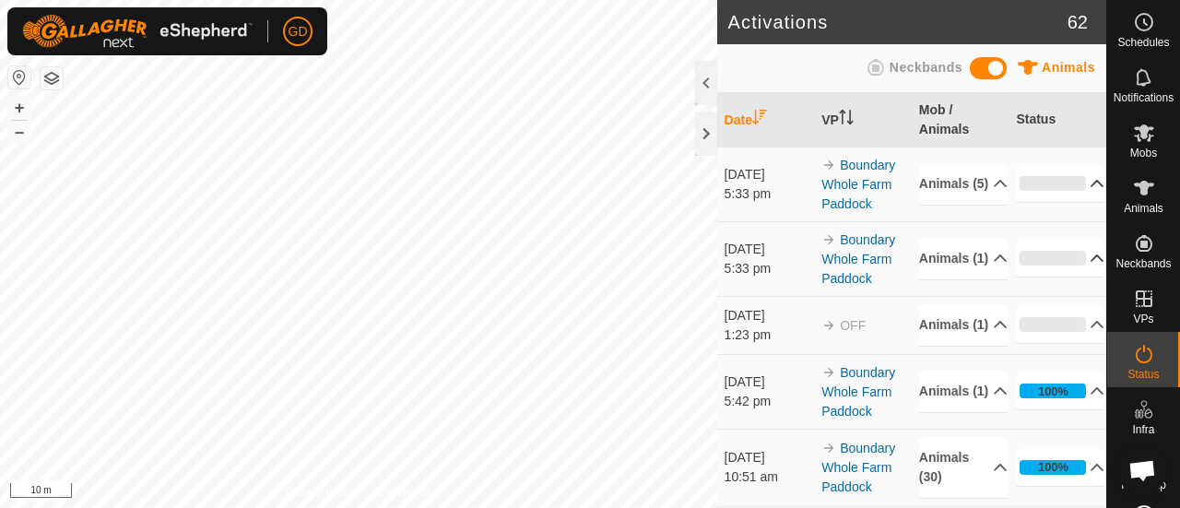
click at [1073, 184] on p-accordion-header "0%" at bounding box center [1060, 183] width 89 height 37
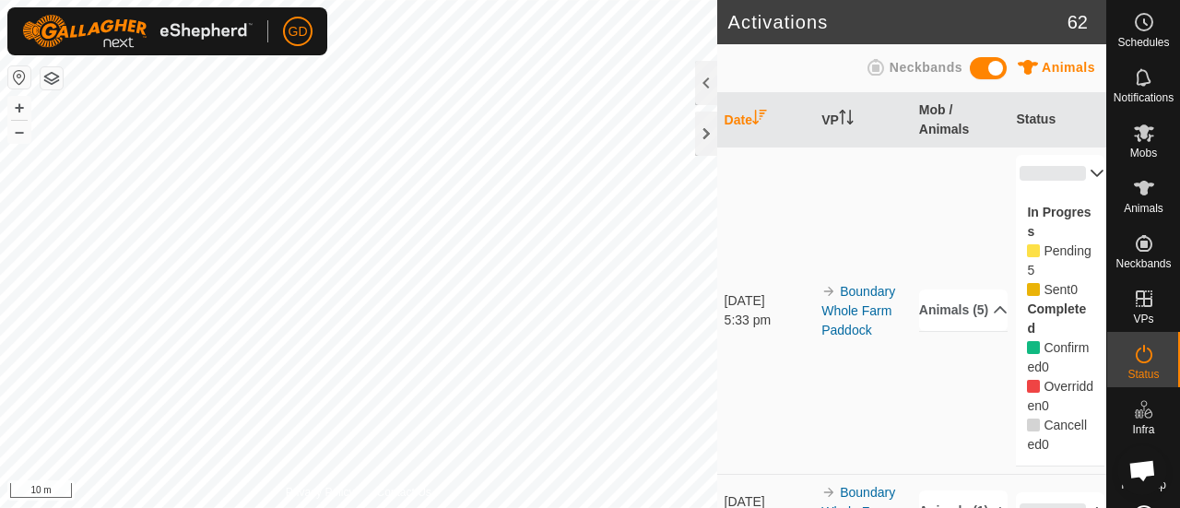
click at [1073, 184] on p-accordion-header "0%" at bounding box center [1060, 173] width 89 height 37
